Goal: Task Accomplishment & Management: Use online tool/utility

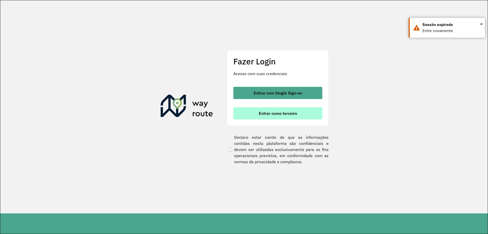
click at [276, 117] on button "Entrar como terceiro" at bounding box center [278, 113] width 89 height 12
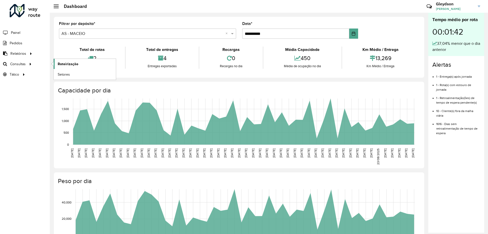
click at [84, 61] on link "Roteirização" at bounding box center [85, 64] width 62 height 10
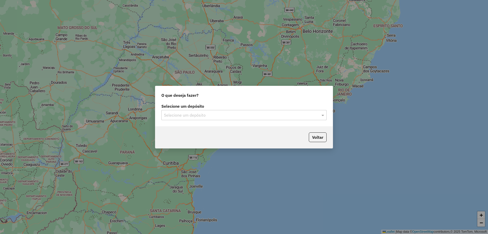
click at [303, 117] on input "text" at bounding box center [239, 115] width 150 height 6
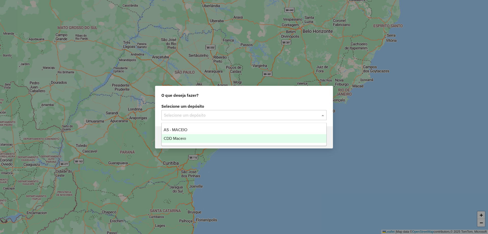
click at [191, 140] on div "CDD Maceio" at bounding box center [244, 138] width 165 height 9
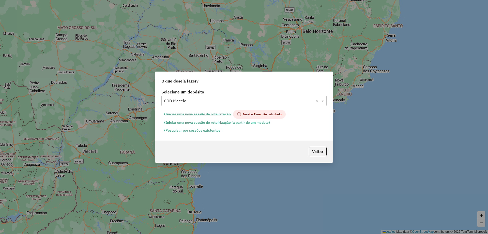
click at [181, 131] on button "Pesquisar por sessões existentes" at bounding box center [192, 130] width 61 height 8
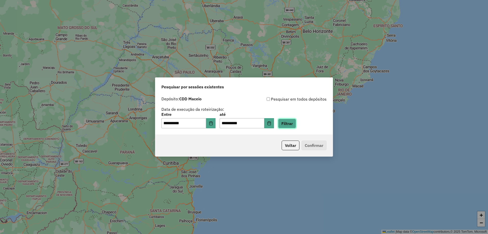
click at [296, 125] on button "Filtrar" at bounding box center [287, 124] width 18 height 10
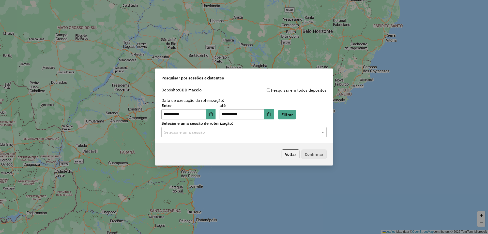
click at [270, 134] on input "text" at bounding box center [239, 132] width 150 height 6
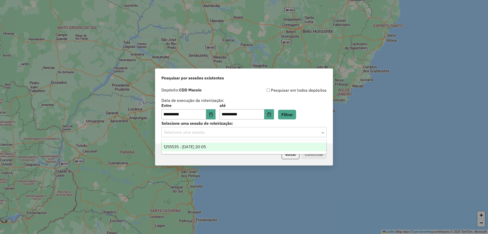
click at [254, 144] on div "1255535 - 29/08/2025 20:05" at bounding box center [244, 146] width 165 height 9
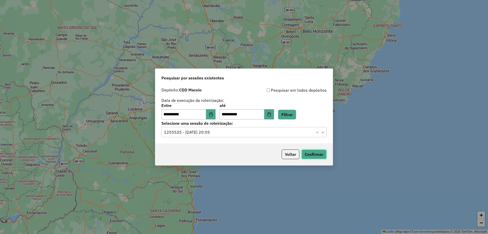
click at [308, 151] on button "Confirmar" at bounding box center [314, 154] width 25 height 10
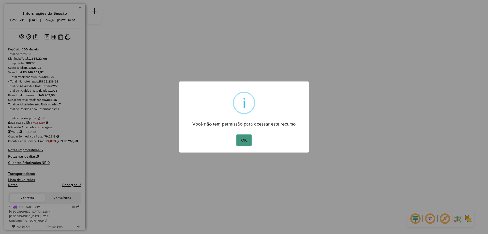
click at [248, 144] on button "OK" at bounding box center [244, 140] width 15 height 12
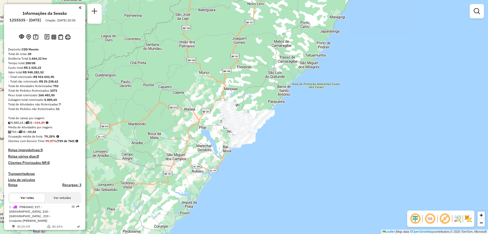
scroll to position [693, 0]
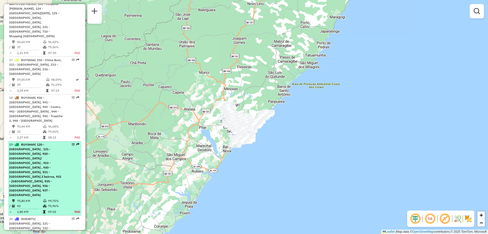
select select "**********"
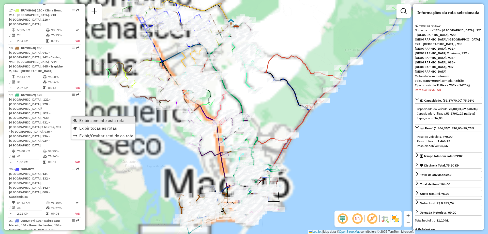
scroll to position [803, 0]
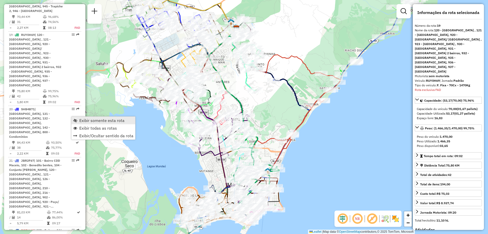
click at [83, 119] on span "Exibir somente esta rota" at bounding box center [101, 120] width 45 height 4
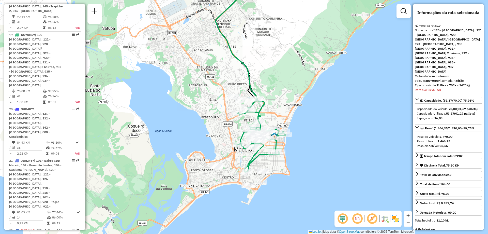
drag, startPoint x: 170, startPoint y: 116, endPoint x: 177, endPoint y: 81, distance: 36.0
click at [177, 81] on div "Janela de atendimento Grade de atendimento Capacidade Transportadoras Veículos …" at bounding box center [244, 117] width 488 height 234
click at [374, 220] on em at bounding box center [372, 218] width 12 height 12
click at [361, 221] on em at bounding box center [358, 218] width 12 height 12
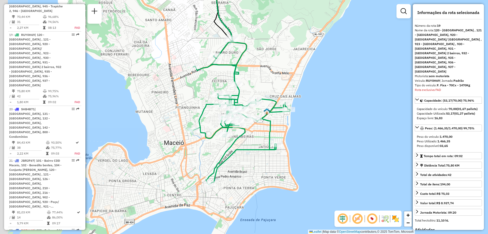
drag, startPoint x: 219, startPoint y: 188, endPoint x: 229, endPoint y: 181, distance: 12.8
click at [229, 181] on div "Janela de atendimento Grade de atendimento Capacidade Transportadoras Veículos …" at bounding box center [244, 117] width 488 height 234
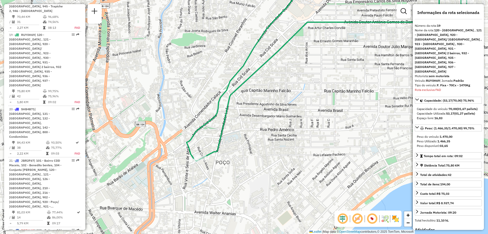
drag, startPoint x: 211, startPoint y: 191, endPoint x: 234, endPoint y: 157, distance: 40.9
click at [234, 157] on div "Janela de atendimento Grade de atendimento Capacidade Transportadoras Veículos …" at bounding box center [244, 117] width 488 height 234
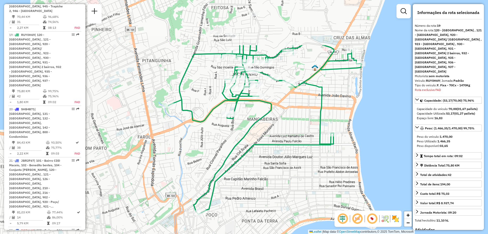
drag, startPoint x: 318, startPoint y: 69, endPoint x: 266, endPoint y: 137, distance: 85.8
click at [266, 137] on div "Janela de atendimento Grade de atendimento Capacidade Transportadoras Veículos …" at bounding box center [244, 117] width 488 height 234
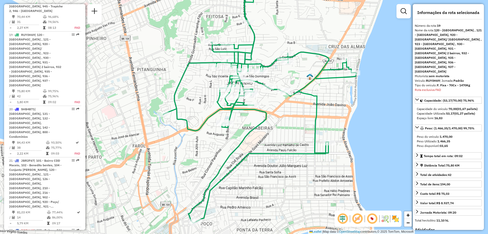
drag, startPoint x: 284, startPoint y: 76, endPoint x: 279, endPoint y: 85, distance: 10.3
click at [279, 85] on div "Janela de atendimento Grade de atendimento Capacidade Transportadoras Veículos …" at bounding box center [244, 117] width 488 height 234
